Goal: Find specific page/section: Find specific page/section

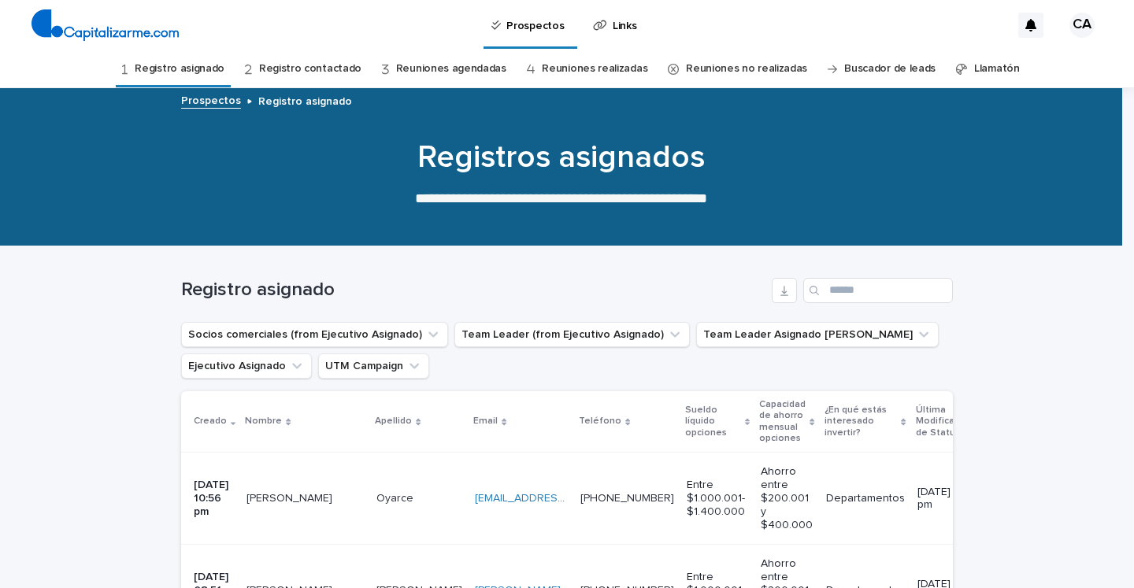
click at [346, 67] on link "Registro contactado" at bounding box center [310, 68] width 102 height 37
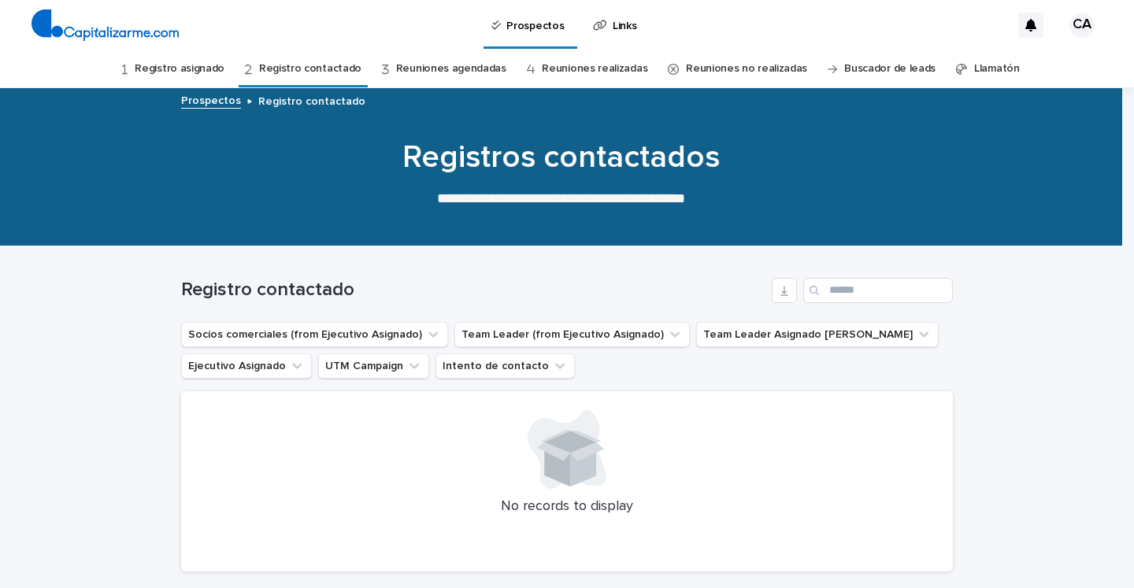
click at [451, 75] on link "Reuniones agendadas" at bounding box center [451, 68] width 110 height 37
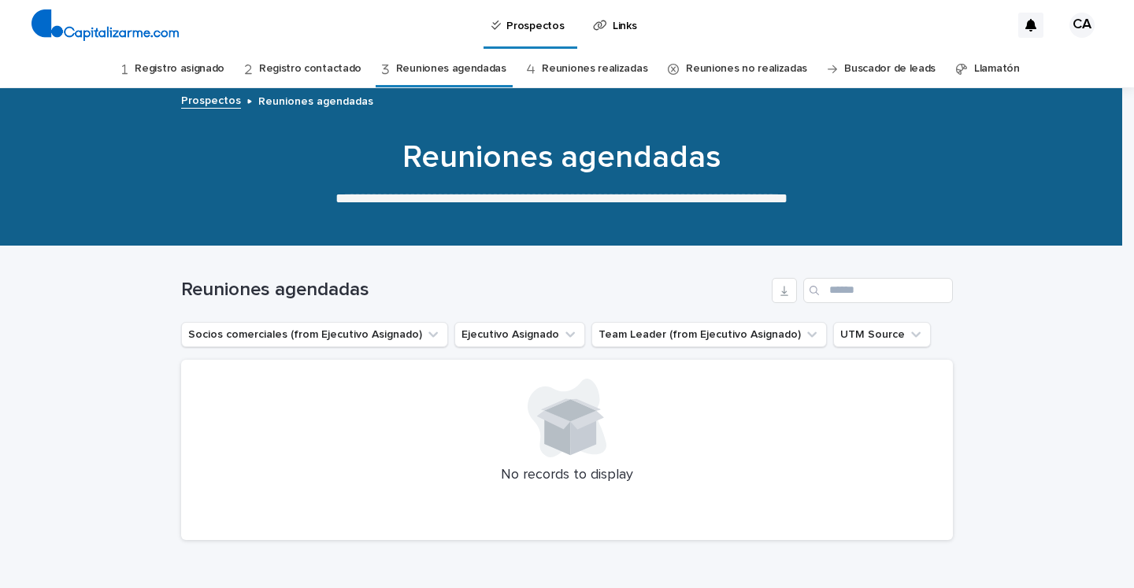
click at [316, 79] on link "Registro contactado" at bounding box center [310, 68] width 102 height 37
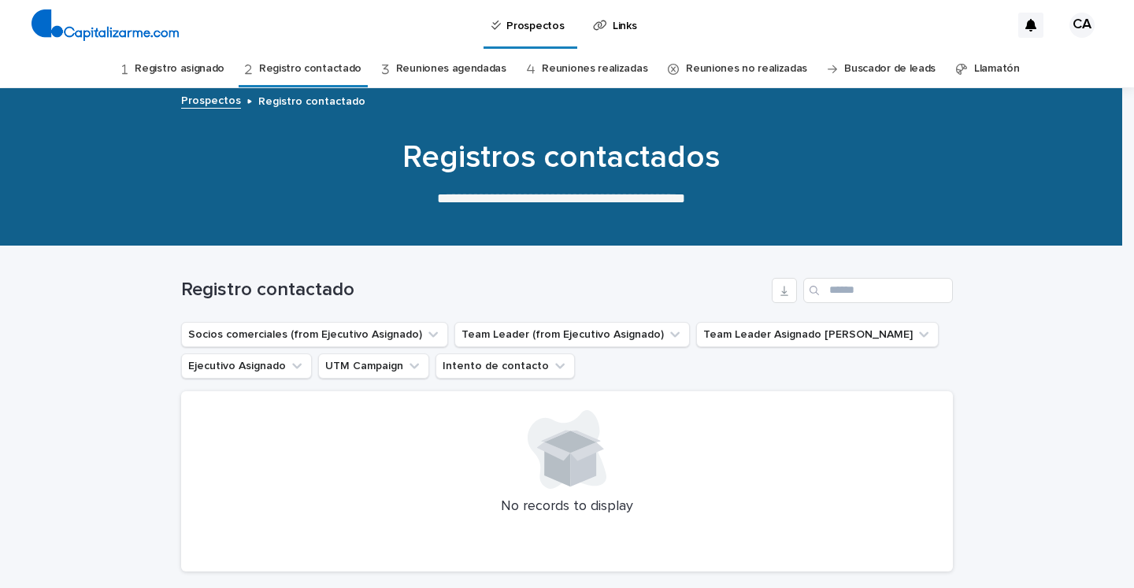
click at [196, 72] on link "Registro asignado" at bounding box center [180, 68] width 90 height 37
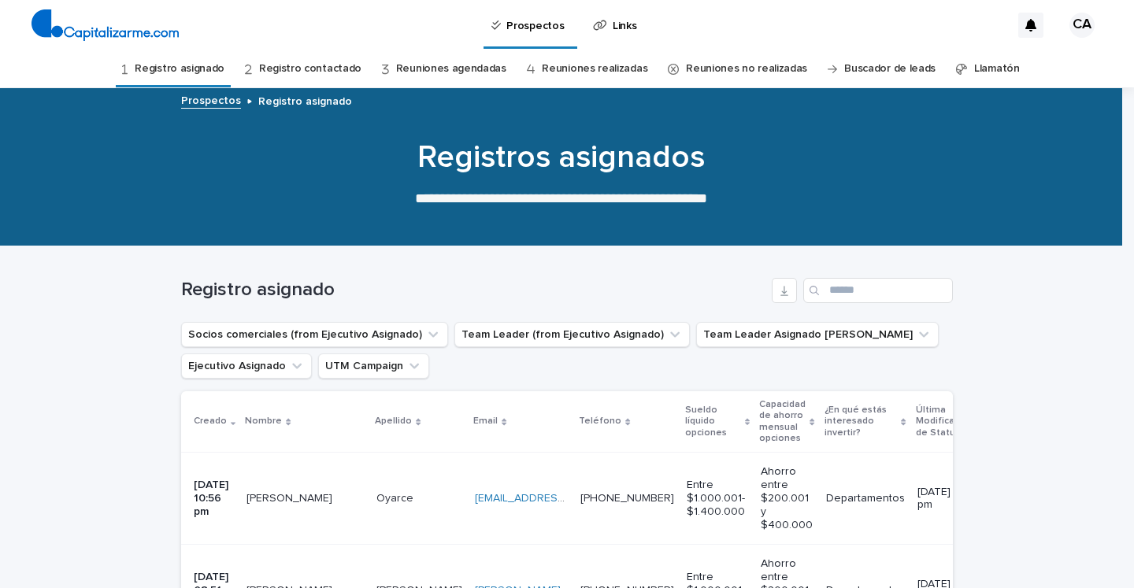
click at [738, 65] on link "Reuniones no realizadas" at bounding box center [746, 68] width 121 height 37
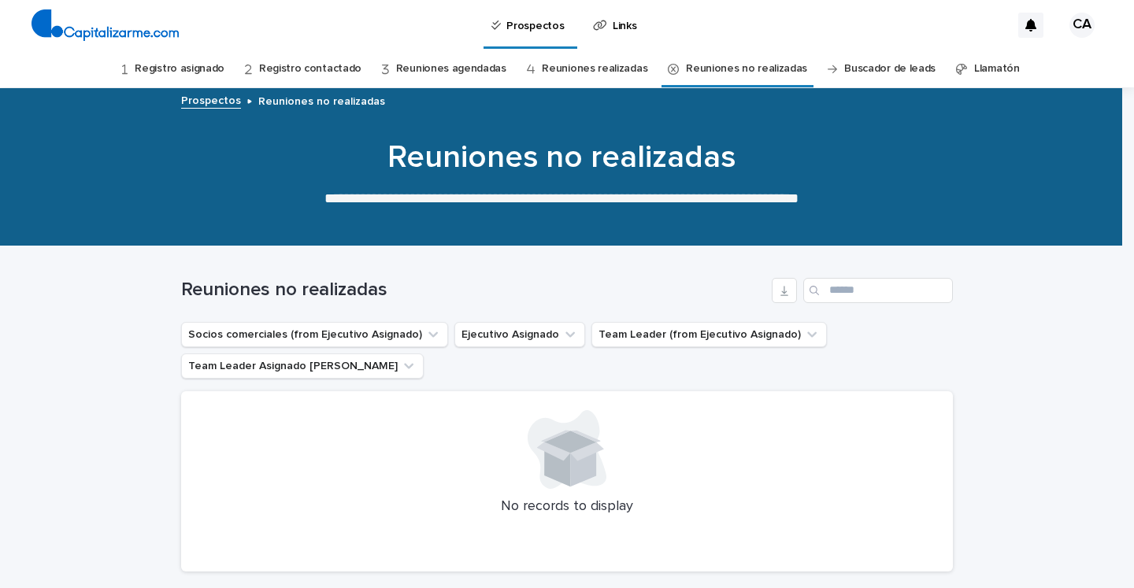
click at [865, 65] on link "Buscador de leads" at bounding box center [889, 68] width 91 height 37
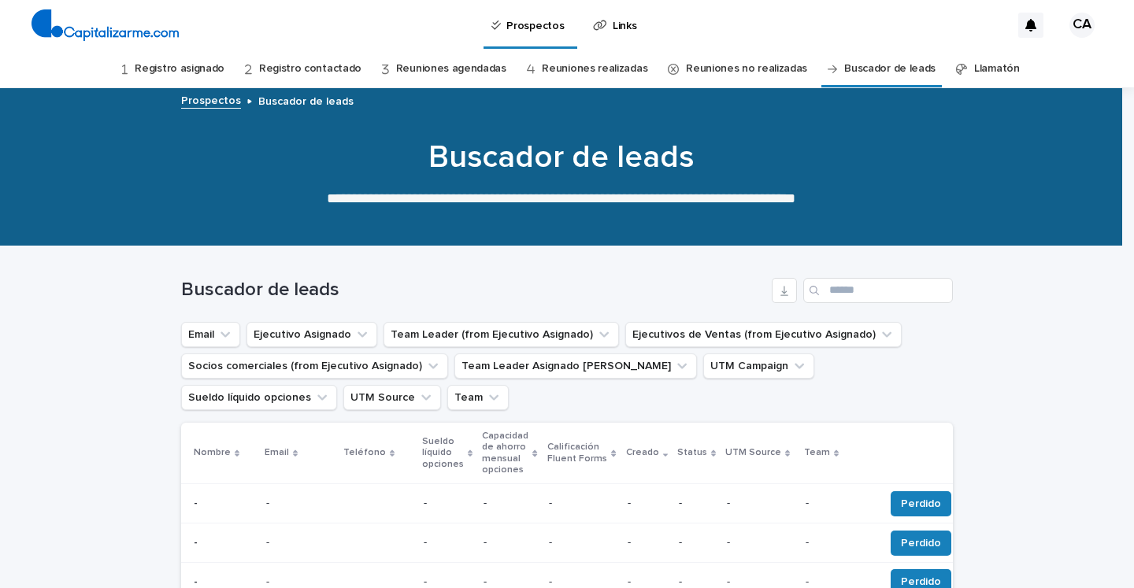
click at [975, 69] on link "Llamatón" at bounding box center [997, 68] width 46 height 37
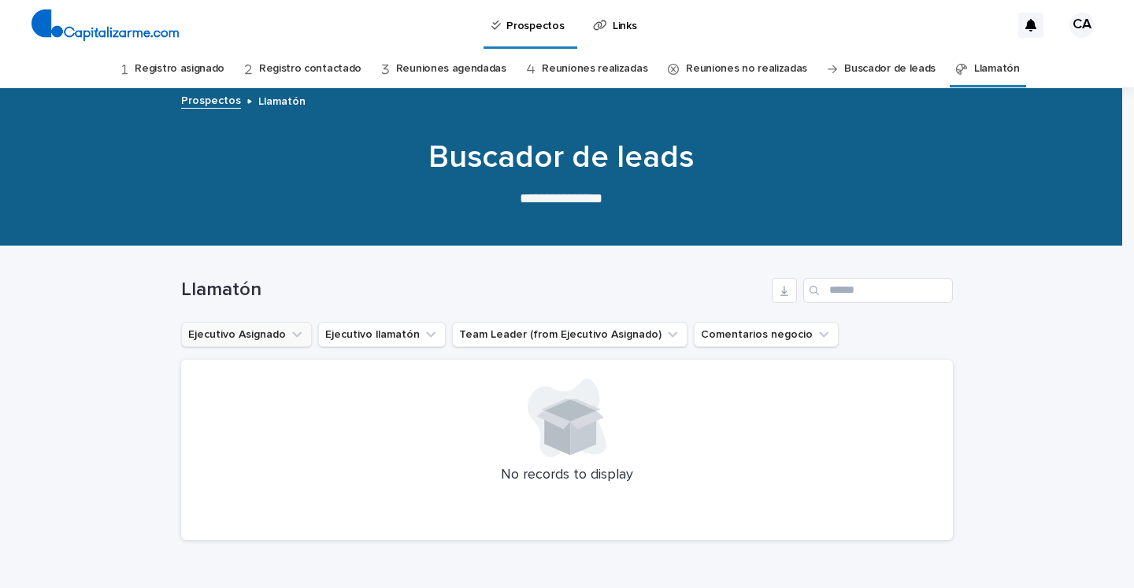
click at [289, 332] on icon "Ejecutivo Asignado" at bounding box center [297, 335] width 16 height 16
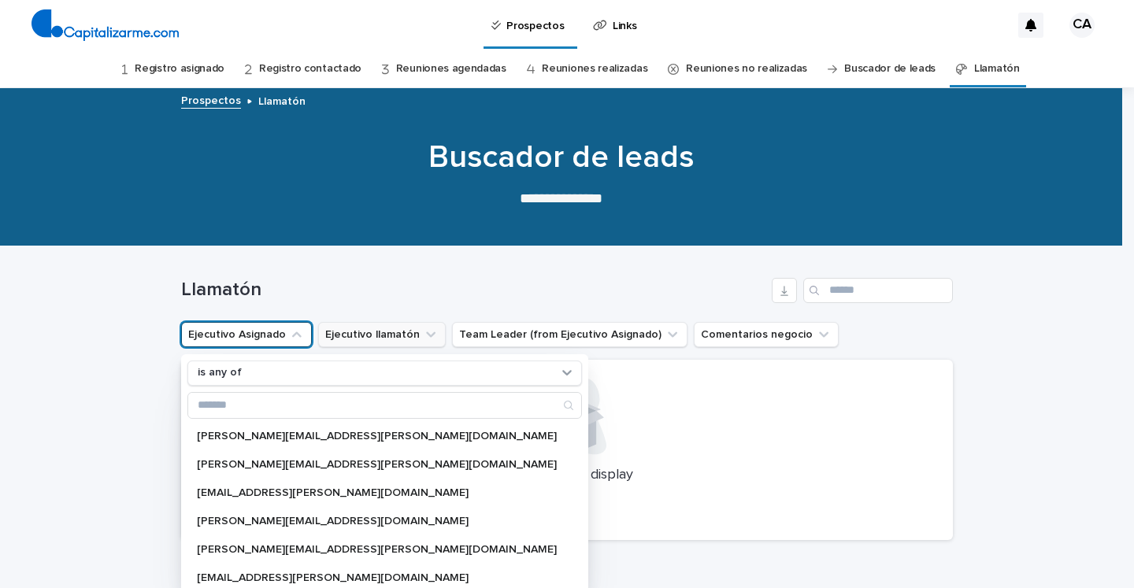
click at [380, 329] on button "Ejecutivo llamatón" at bounding box center [382, 334] width 128 height 25
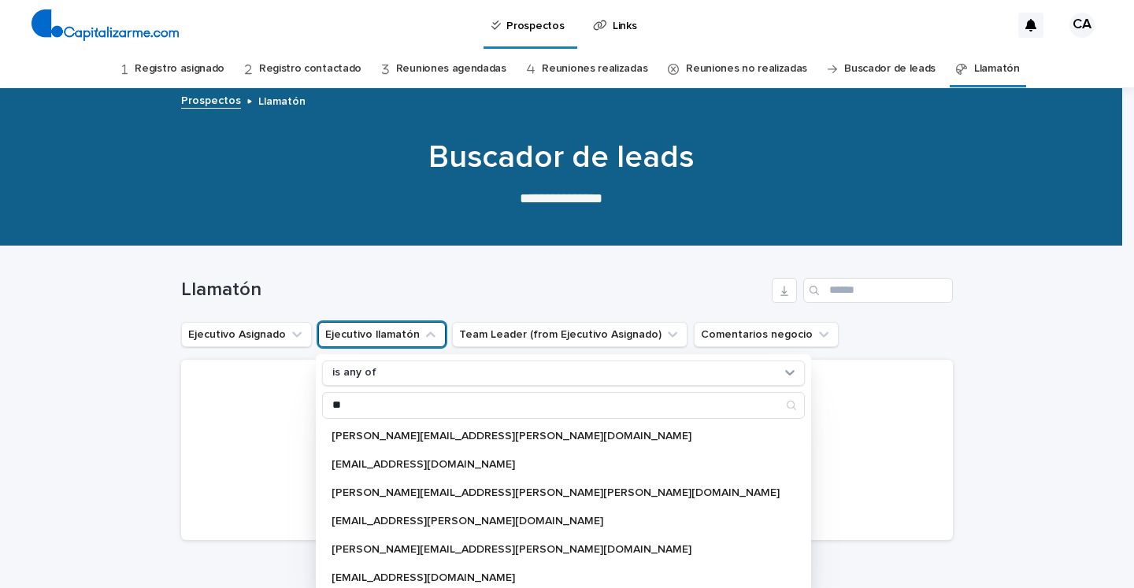
type input "*"
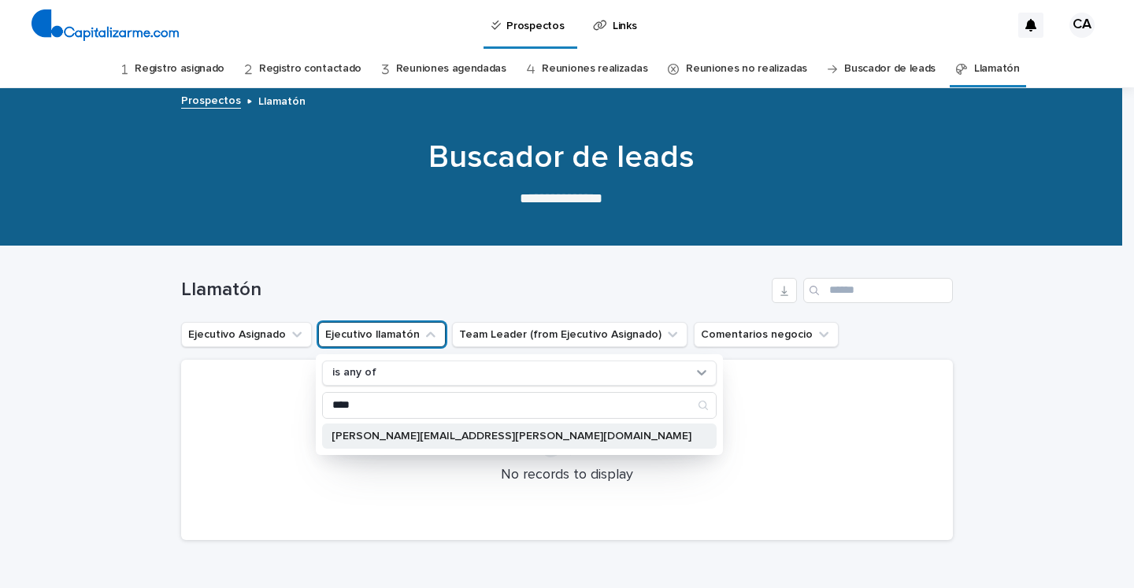
type input "****"
click at [366, 435] on p "[PERSON_NAME][EMAIL_ADDRESS][PERSON_NAME][DOMAIN_NAME]" at bounding box center [512, 436] width 360 height 11
